Goal: Transaction & Acquisition: Purchase product/service

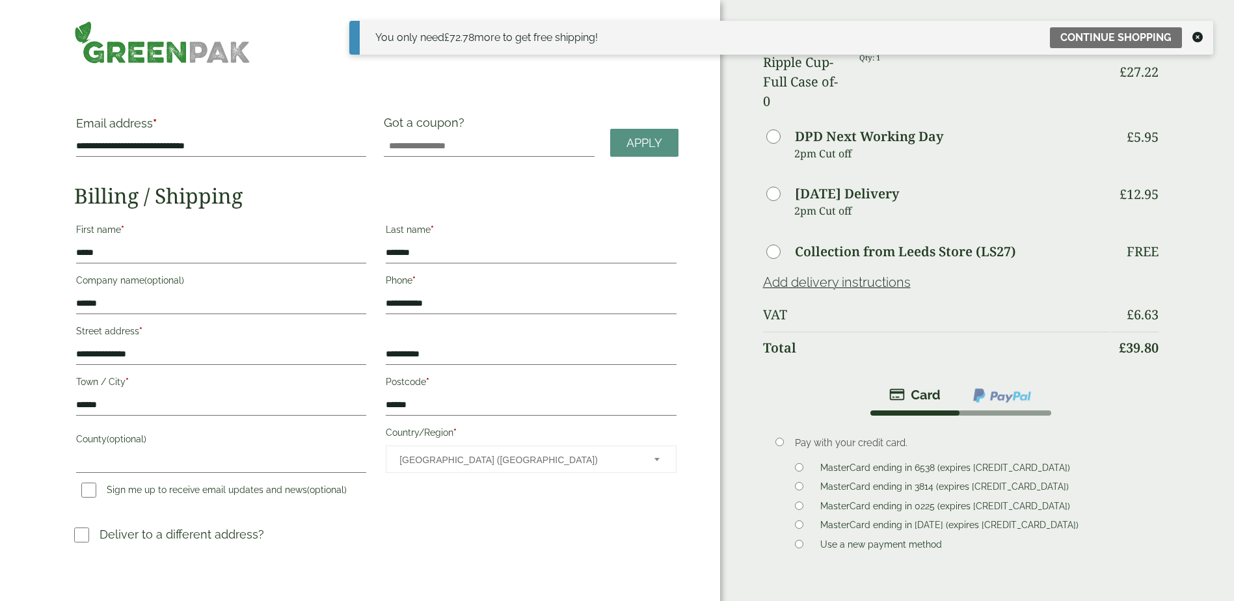
drag, startPoint x: 1198, startPoint y: 34, endPoint x: 1130, endPoint y: 76, distance: 79.8
click at [1198, 34] on icon at bounding box center [1197, 37] width 10 height 10
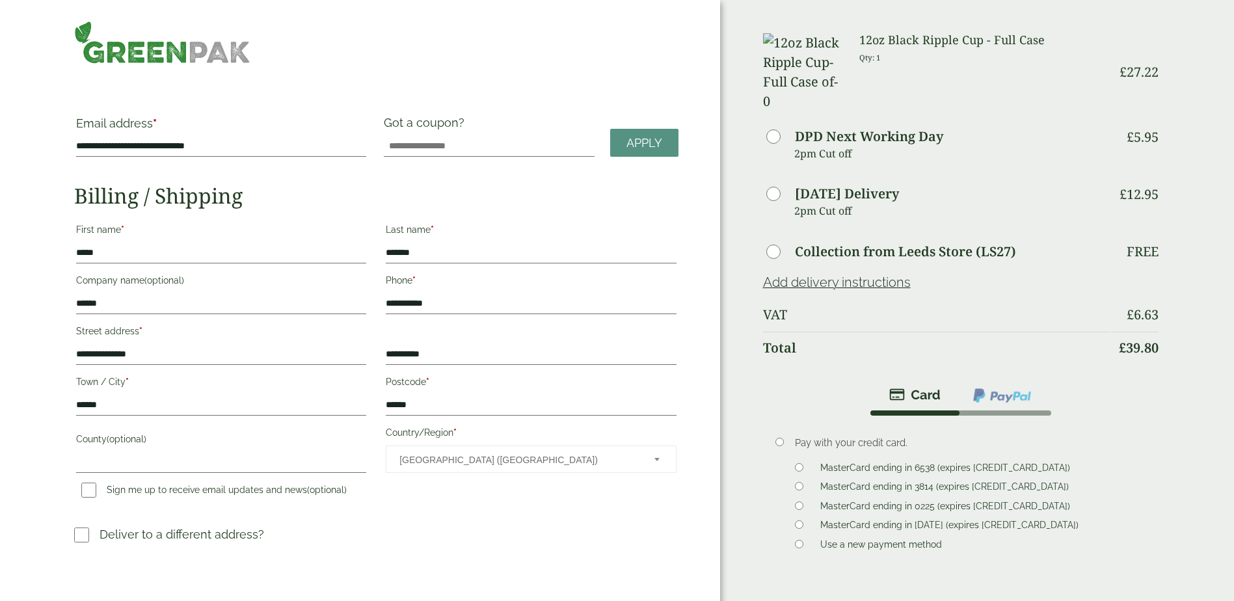
click at [120, 60] on img at bounding box center [162, 42] width 176 height 43
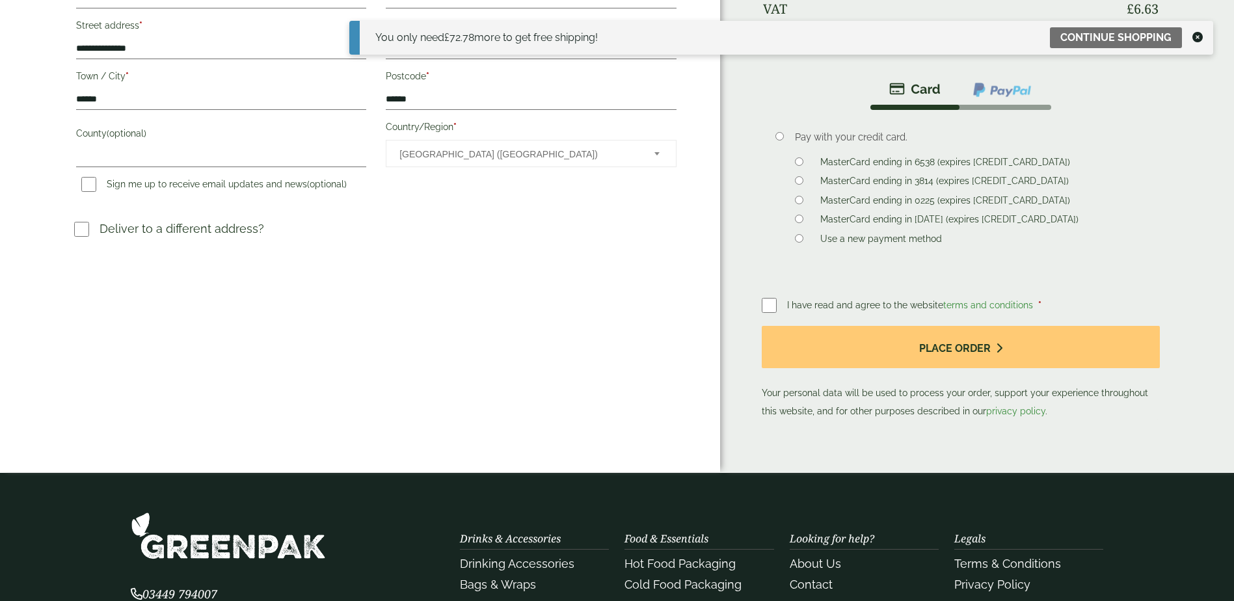
scroll to position [325, 0]
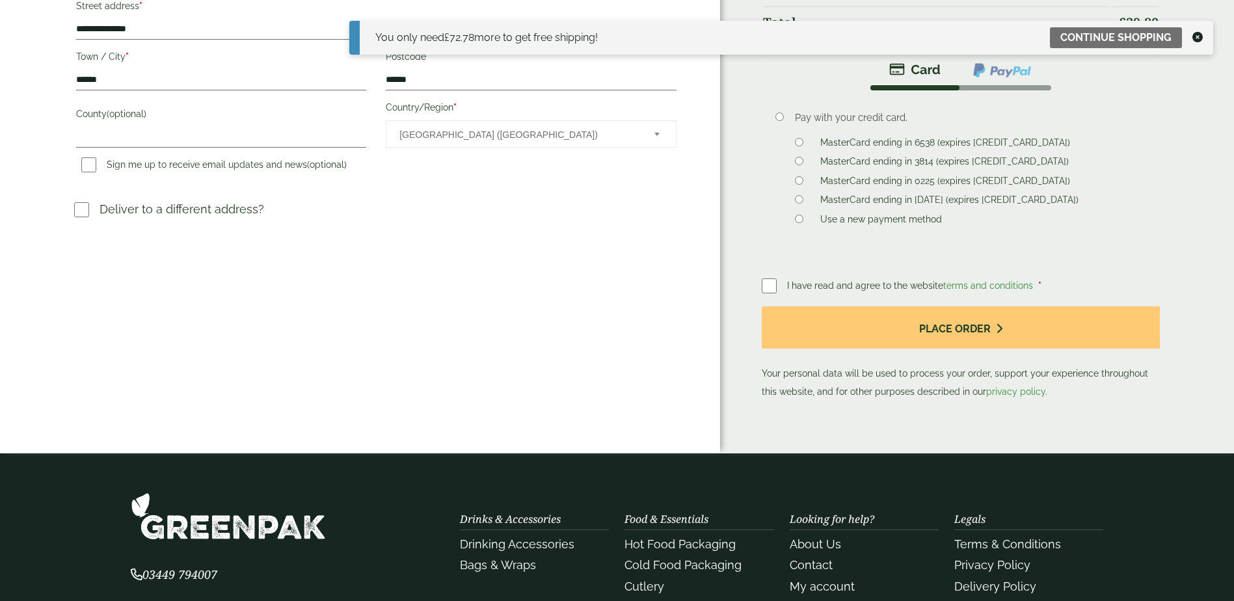
click at [795, 280] on span "I have read and agree to the website terms and conditions" at bounding box center [911, 285] width 248 height 10
click at [913, 195] on label "MasterCard ending in [DATE] (expires [CREDIT_CARD_DATA])" at bounding box center [949, 202] width 269 height 14
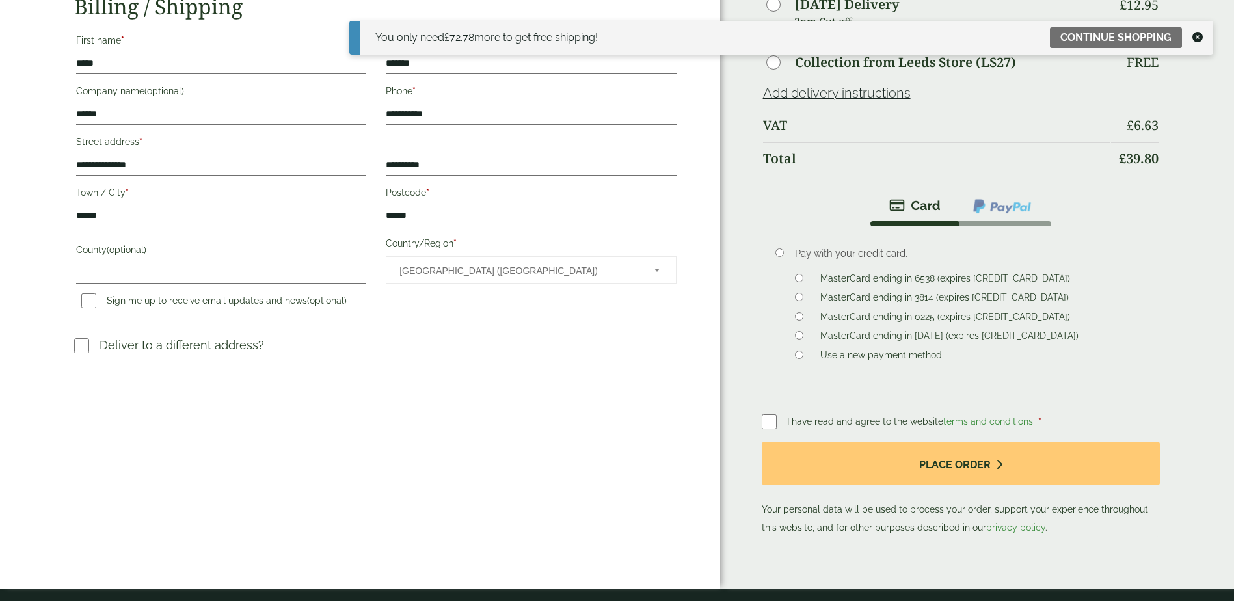
scroll to position [195, 0]
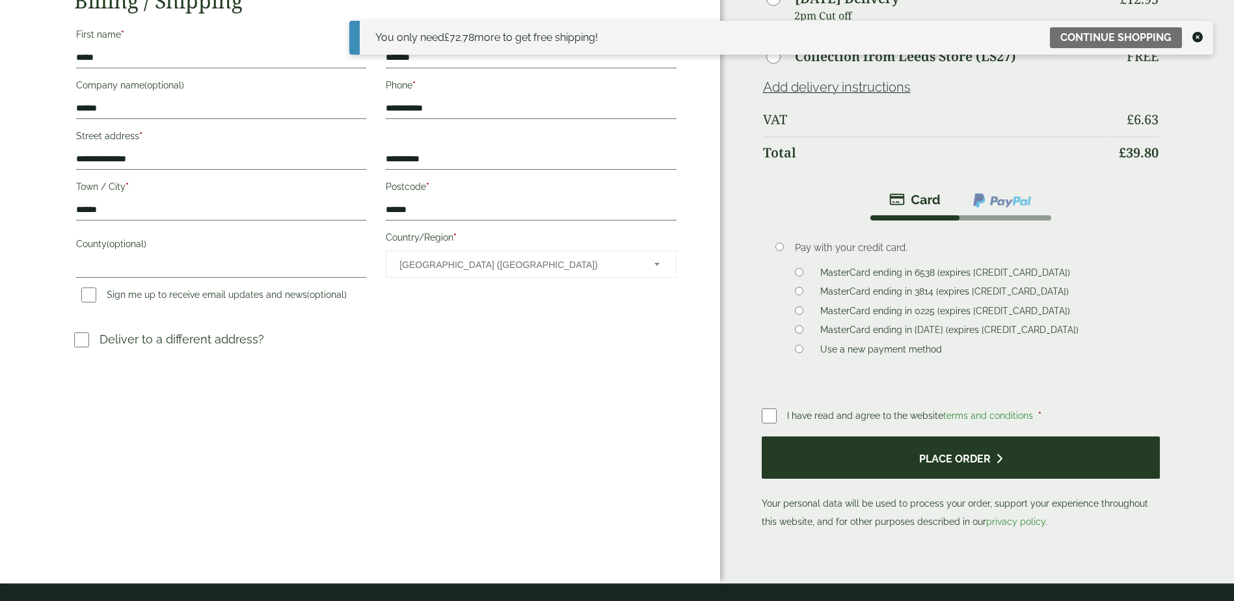
click at [992, 436] on button "Place order" at bounding box center [961, 457] width 399 height 42
